Goal: Information Seeking & Learning: Learn about a topic

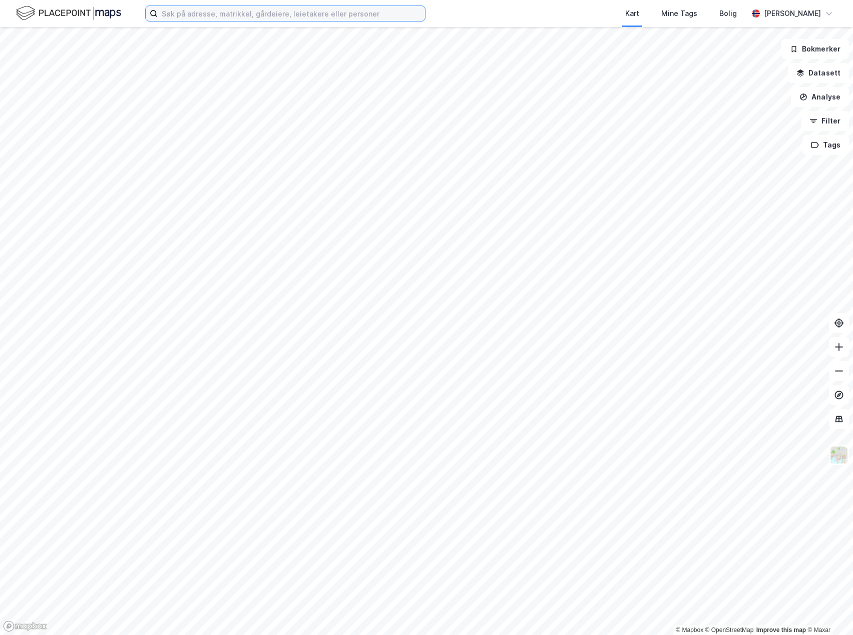
click at [197, 9] on input at bounding box center [291, 13] width 267 height 15
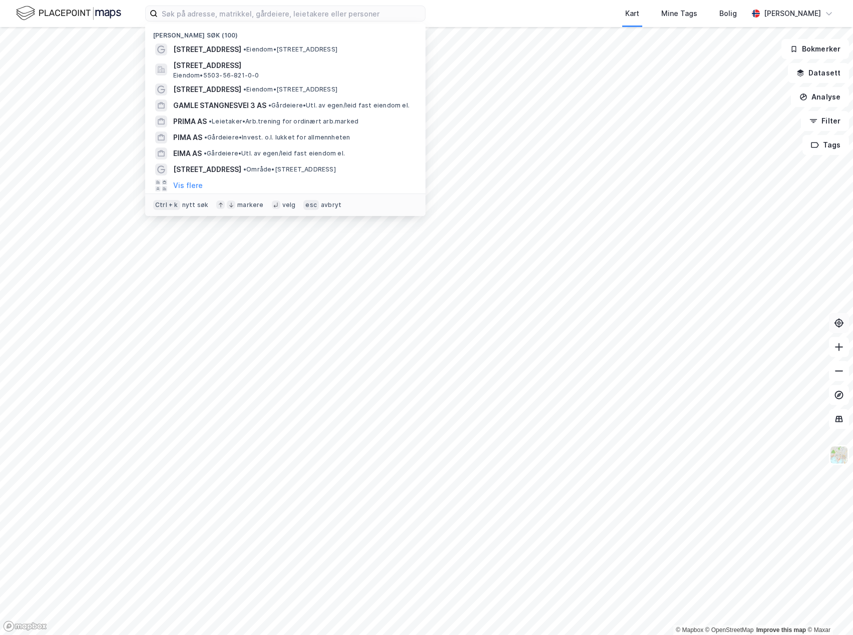
click at [840, 321] on icon at bounding box center [839, 323] width 10 height 10
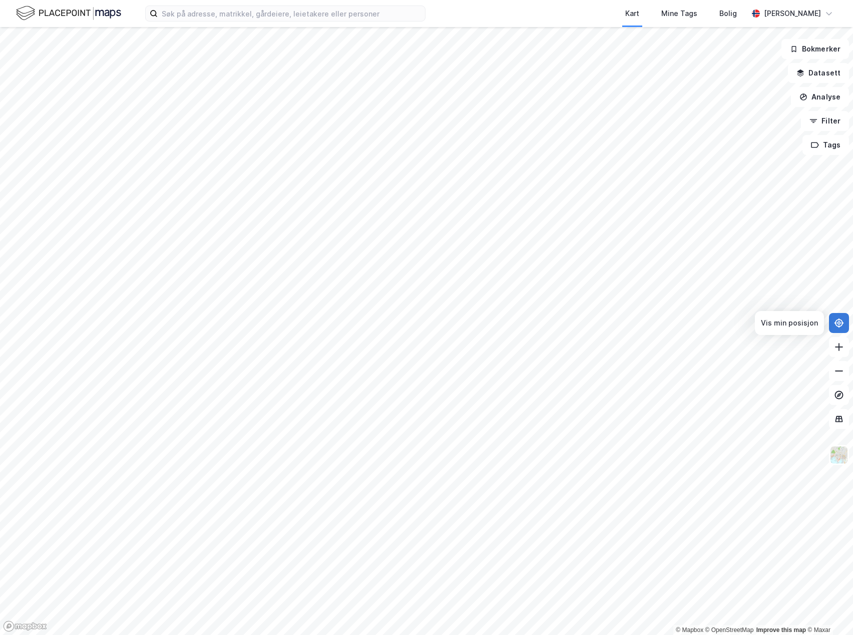
click at [840, 321] on icon at bounding box center [839, 323] width 10 height 10
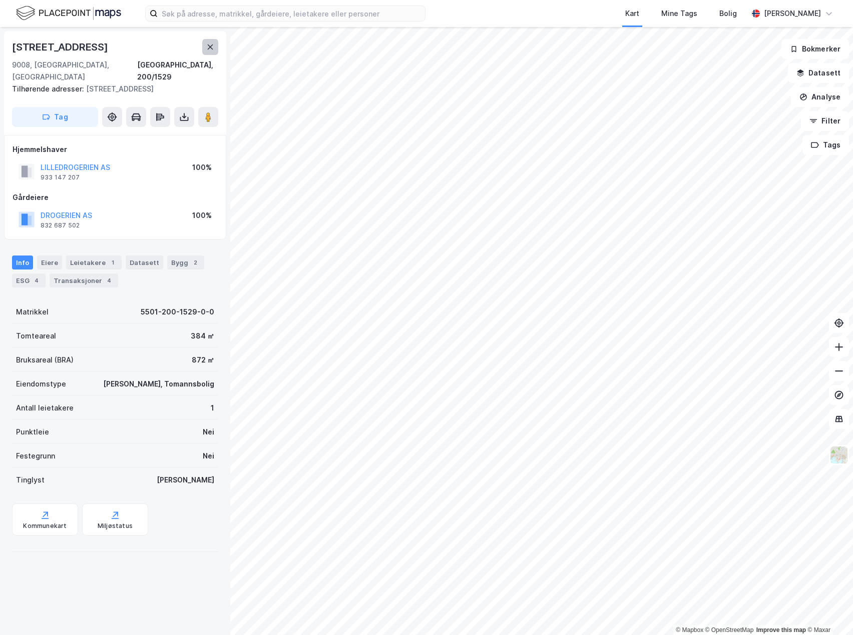
click at [211, 45] on icon at bounding box center [210, 47] width 8 height 8
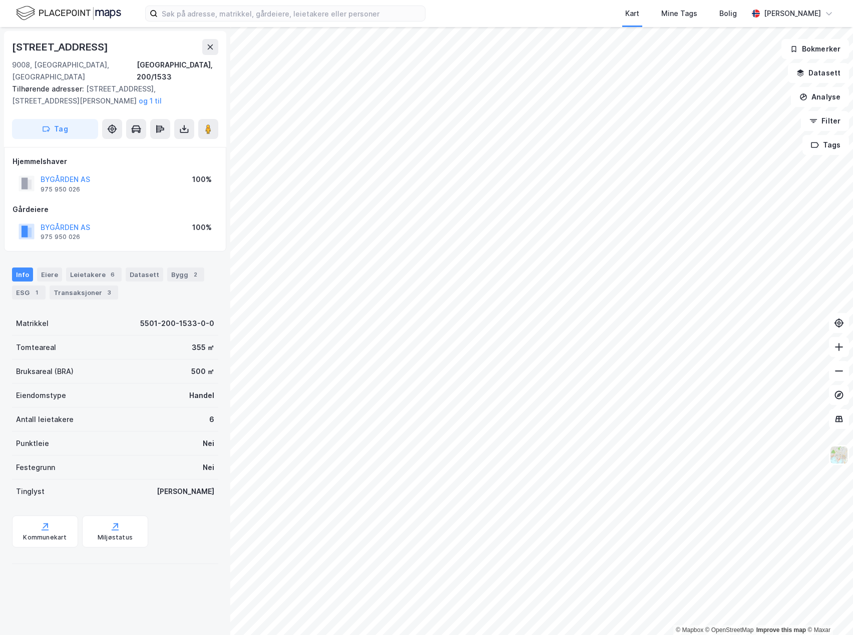
click at [131, 185] on div "Hjemmelshaver BYGÅRDEN AS 975 950 026 100% Gårdeiere BYGÅRDEN AS 975 950 026 10…" at bounding box center [115, 200] width 205 height 88
click at [182, 318] on div "5501-200-1533-0-0" at bounding box center [177, 324] width 74 height 12
click at [147, 204] on div "Gårdeiere" at bounding box center [115, 210] width 205 height 12
click at [210, 124] on image at bounding box center [208, 129] width 6 height 10
click at [0, 0] on button "BYGÅRDEN AS" at bounding box center [0, 0] width 0 height 0
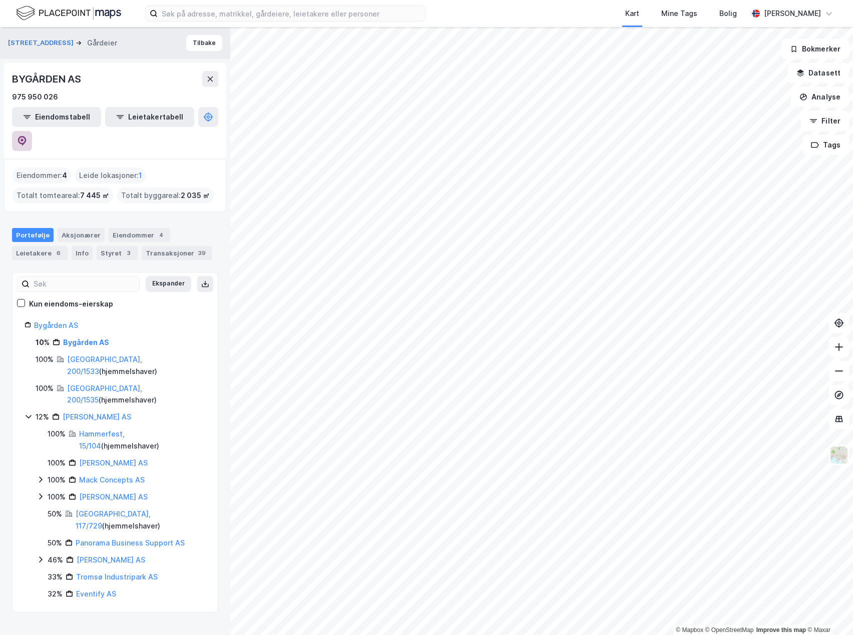
click at [27, 136] on icon at bounding box center [22, 141] width 10 height 10
click at [200, 40] on button "Tilbake" at bounding box center [204, 43] width 36 height 16
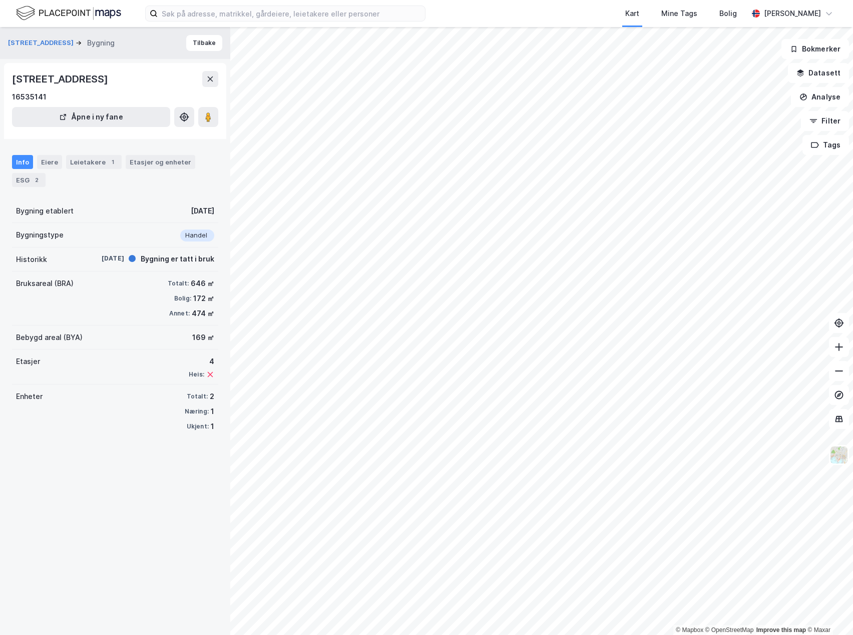
click at [119, 206] on div "Bygning etablert [DATE]" at bounding box center [115, 211] width 206 height 24
drag, startPoint x: 100, startPoint y: 510, endPoint x: 174, endPoint y: 447, distance: 97.6
click at [101, 509] on div "[STREET_ADDRESS] Bygning [STREET_ADDRESS][GEOGRAPHIC_DATA] Åpne i ny fane Info …" at bounding box center [115, 331] width 230 height 608
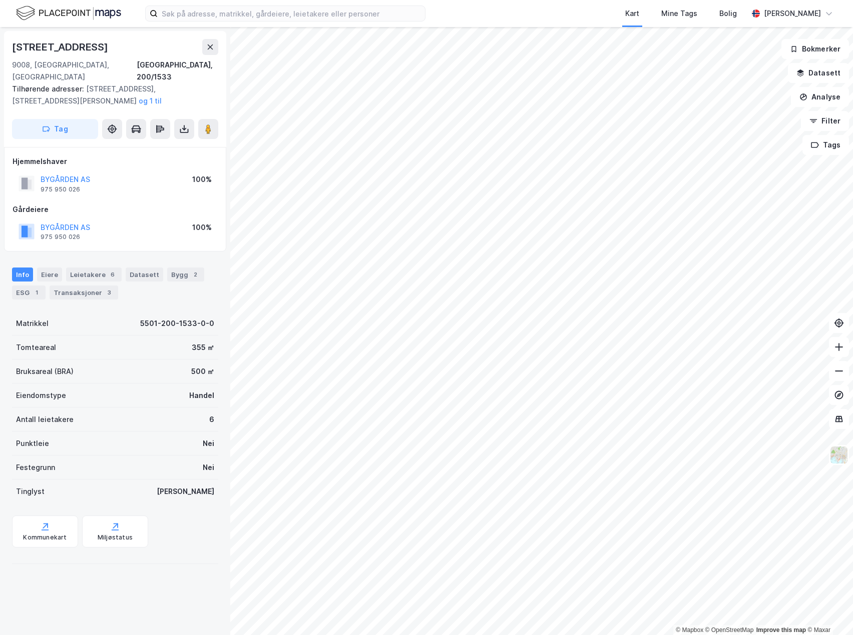
click at [68, 174] on div "BYGÅRDEN AS" at bounding box center [66, 180] width 50 height 12
